Goal: Navigation & Orientation: Go to known website

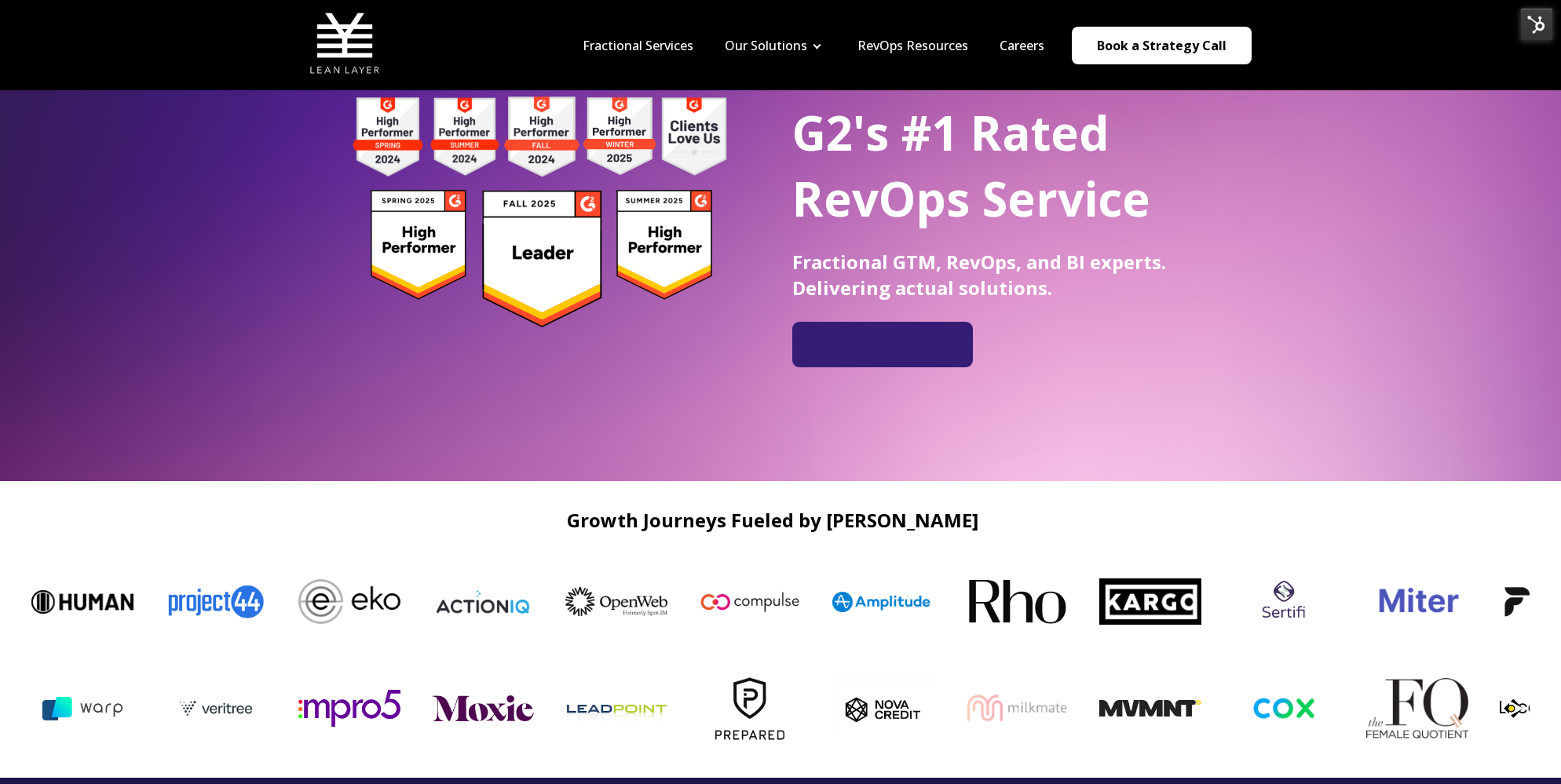
scroll to position [121, 0]
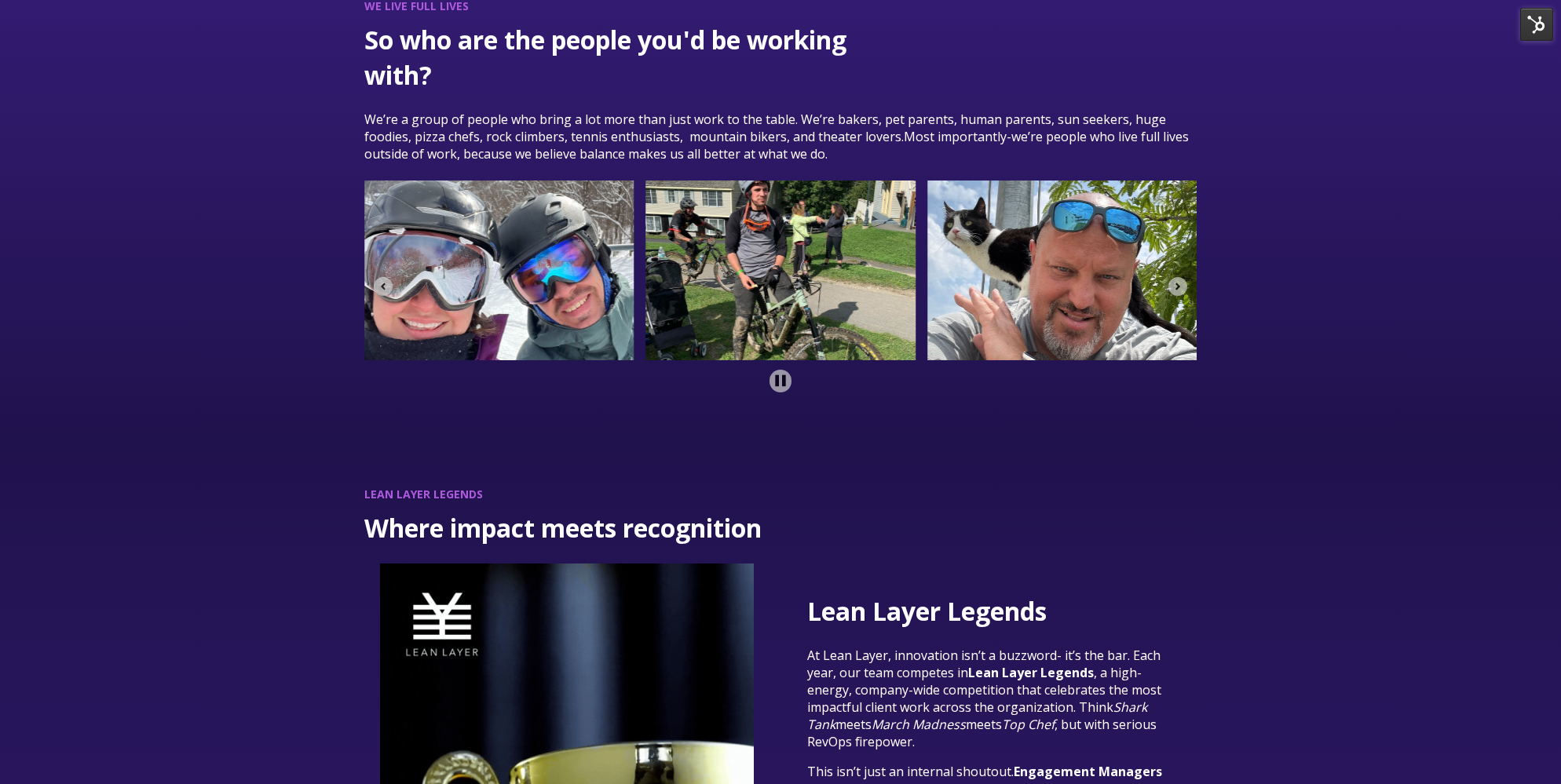
scroll to position [3098, 0]
